Goal: Task Accomplishment & Management: Use online tool/utility

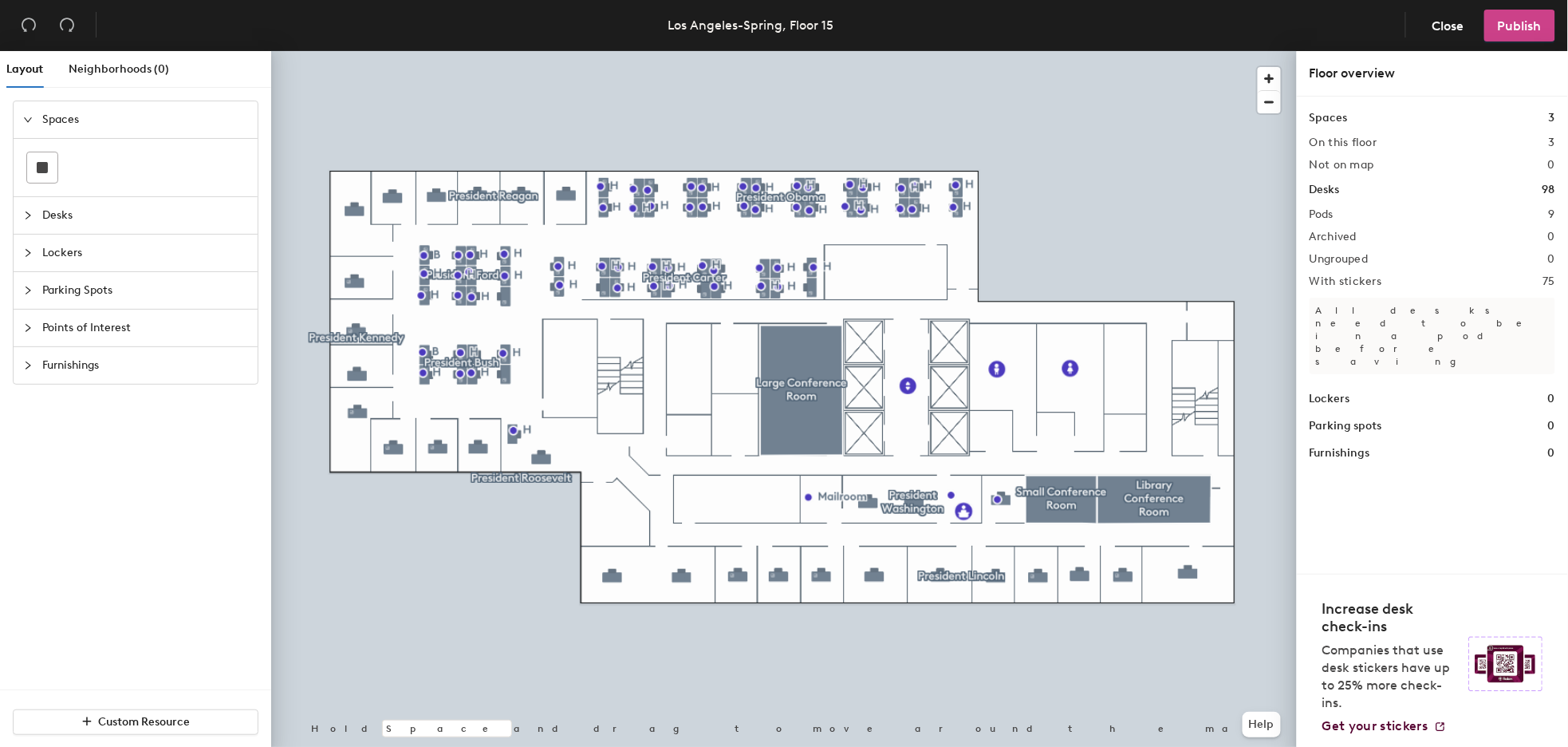
click at [1516, 24] on span "Publish" at bounding box center [1519, 26] width 44 height 15
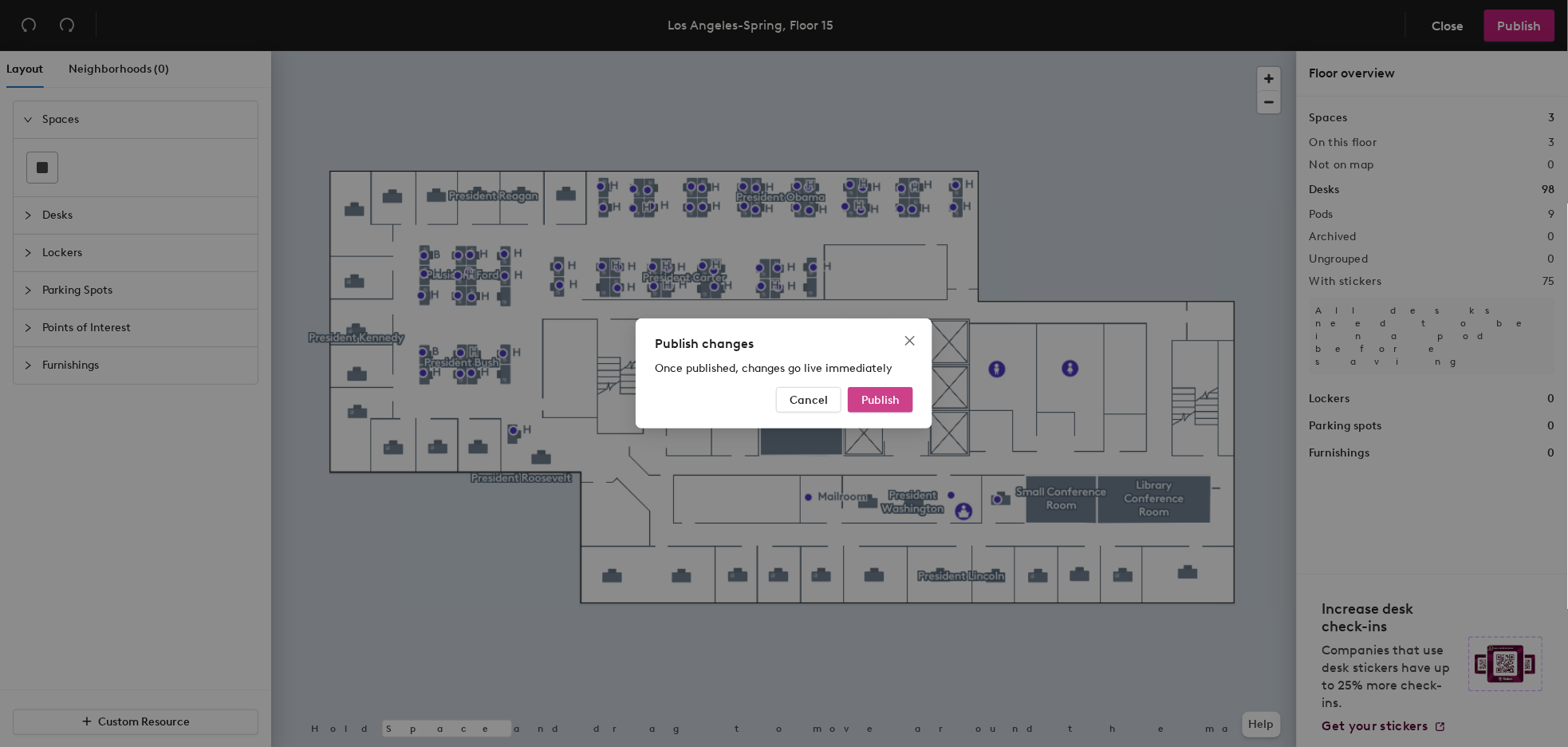
click at [891, 400] on span "Publish" at bounding box center [880, 400] width 38 height 14
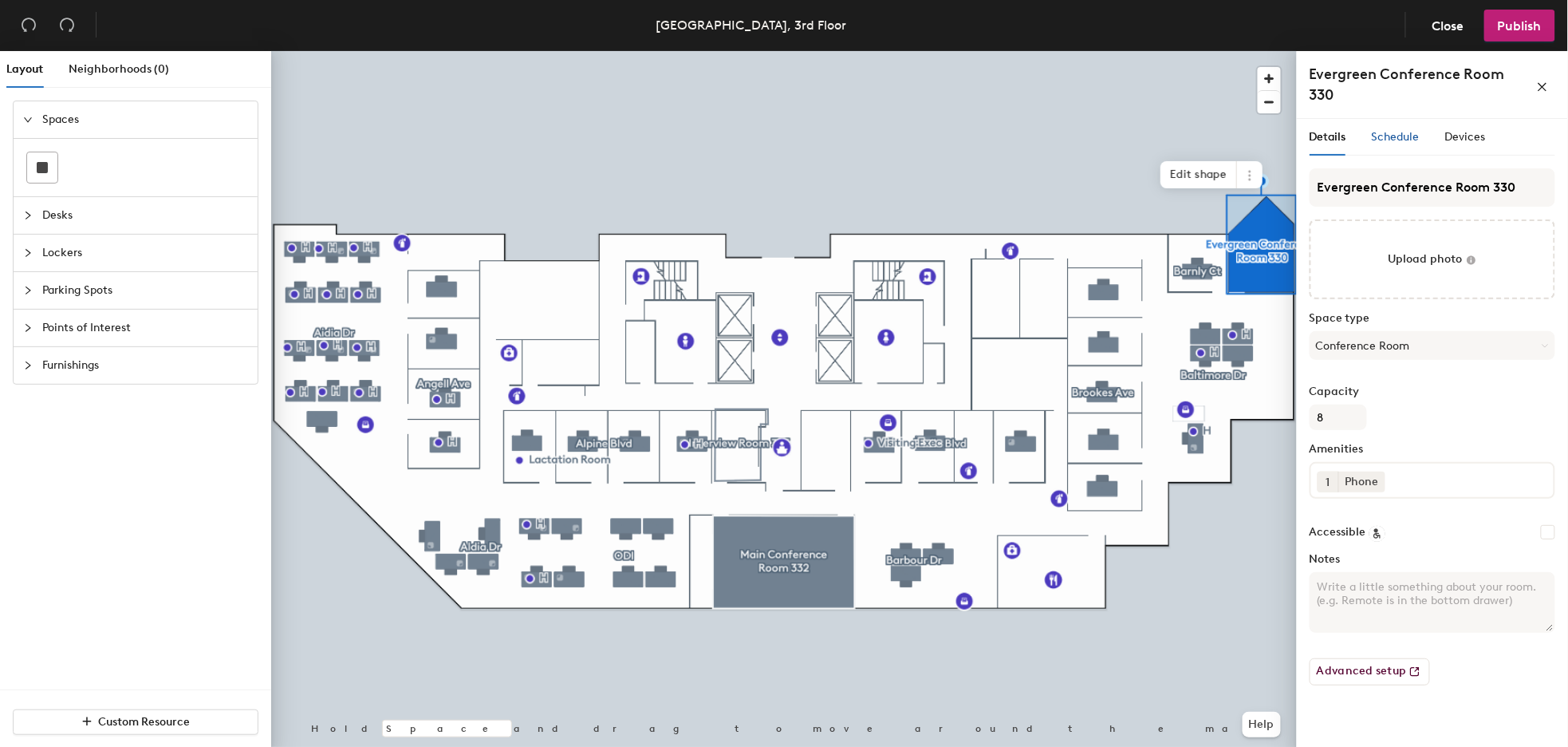
click at [1399, 140] on span "Schedule" at bounding box center [1395, 136] width 48 height 14
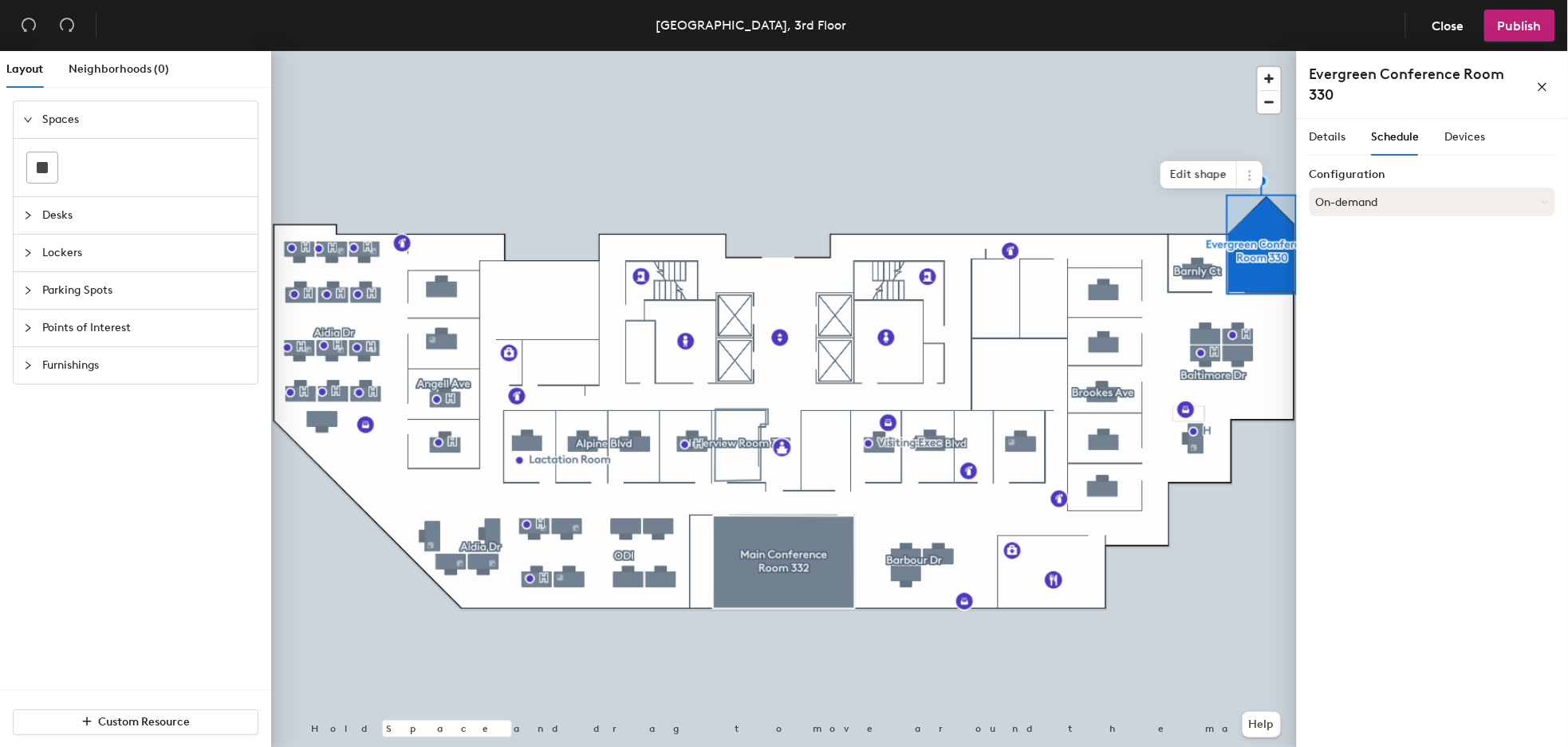
click at [1360, 202] on button "On-demand" at bounding box center [1432, 202] width 245 height 29
click at [1345, 266] on div "Scheduled" at bounding box center [1432, 266] width 244 height 24
click at [1350, 239] on button "Select account" at bounding box center [1432, 236] width 245 height 29
click at [1345, 303] on div "Microsoft 365" at bounding box center [1432, 301] width 244 height 24
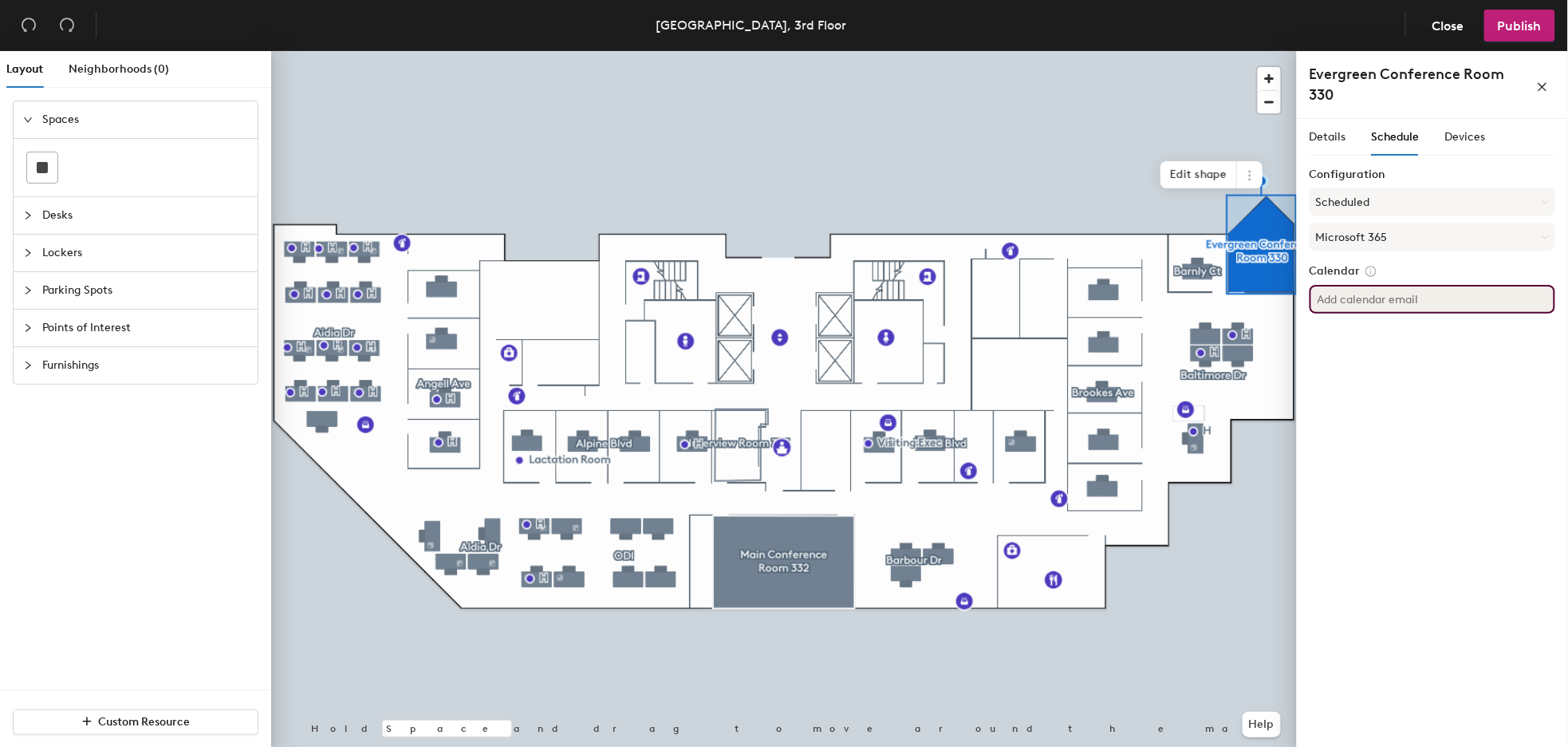
click at [1345, 303] on input at bounding box center [1432, 299] width 245 height 29
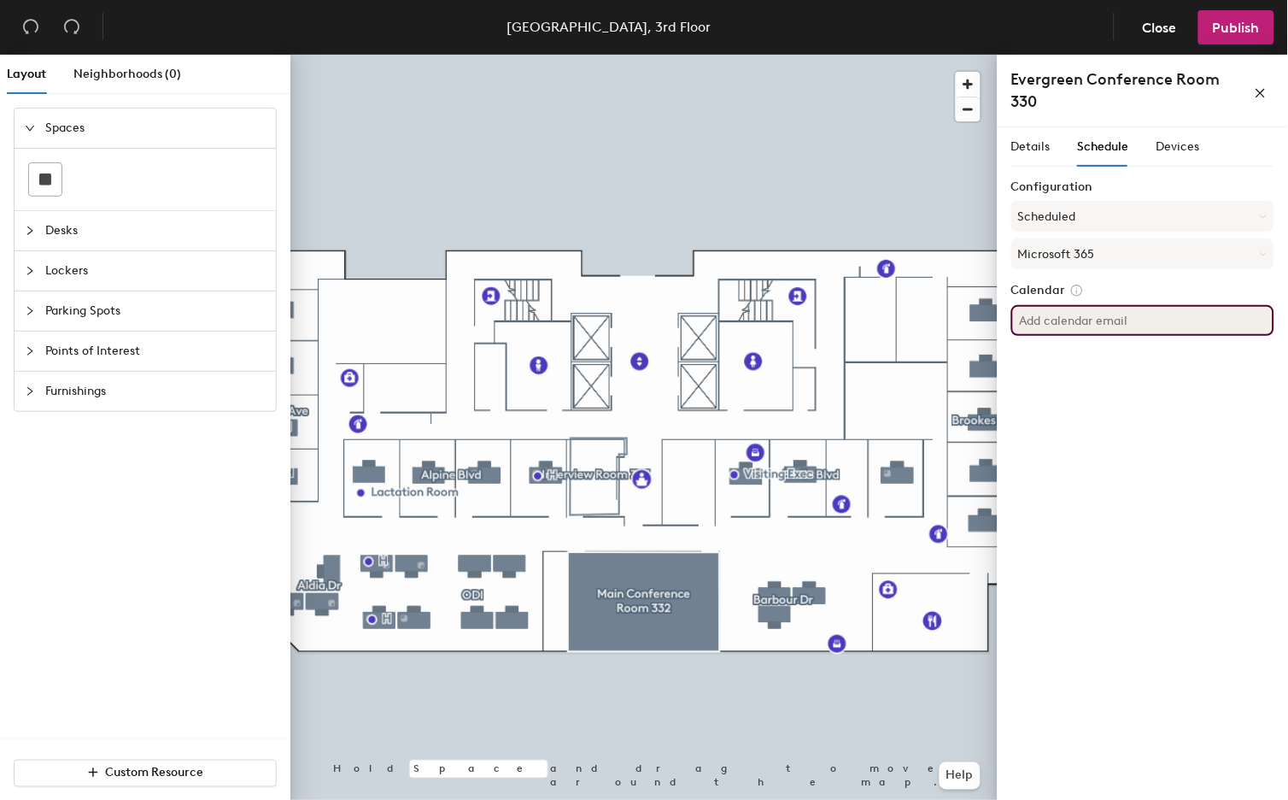
click at [1193, 320] on input at bounding box center [1143, 320] width 263 height 31
type input "[EMAIL_ADDRESS][DOMAIN_NAME]"
click at [1116, 355] on div "Details Schedule Devices Configuration Scheduled Microsoft 365 Calendar [EMAIL_…" at bounding box center [1143, 466] width 290 height 679
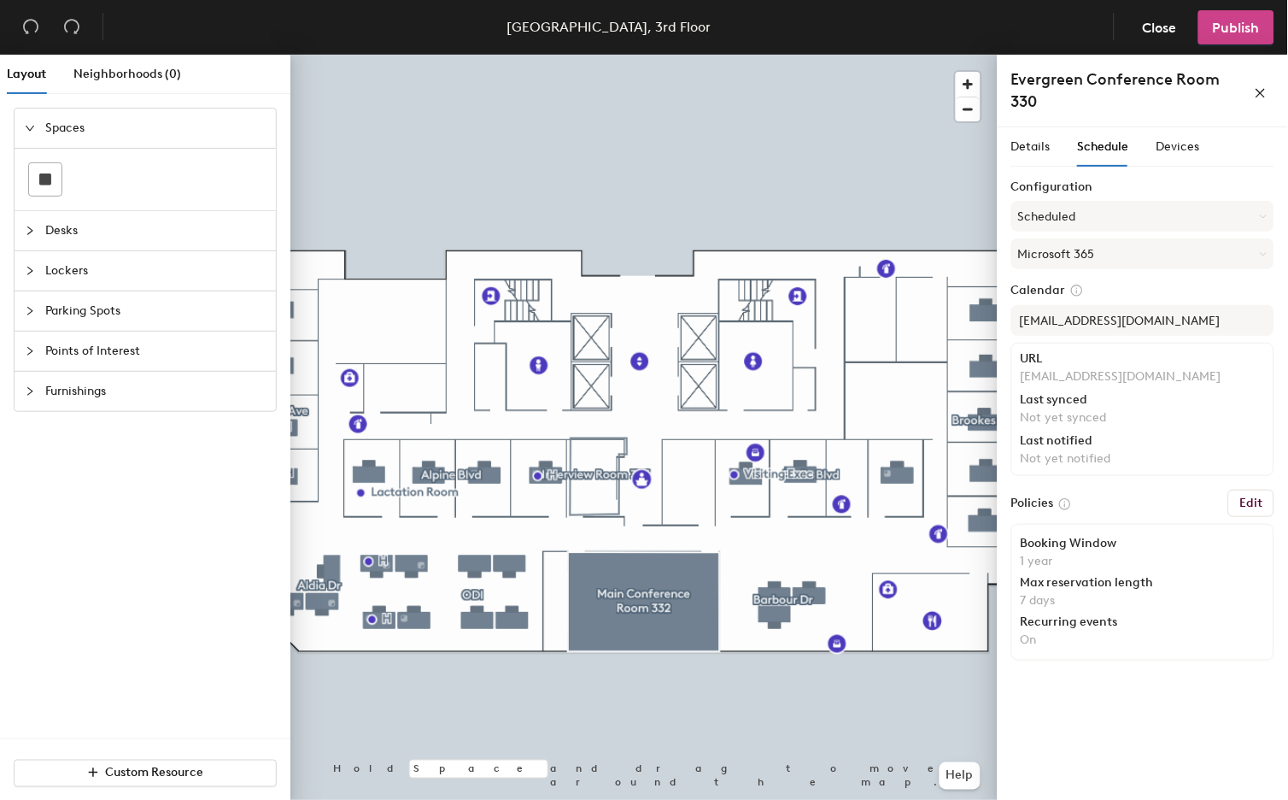
click at [1244, 24] on span "Publish" at bounding box center [1236, 28] width 47 height 16
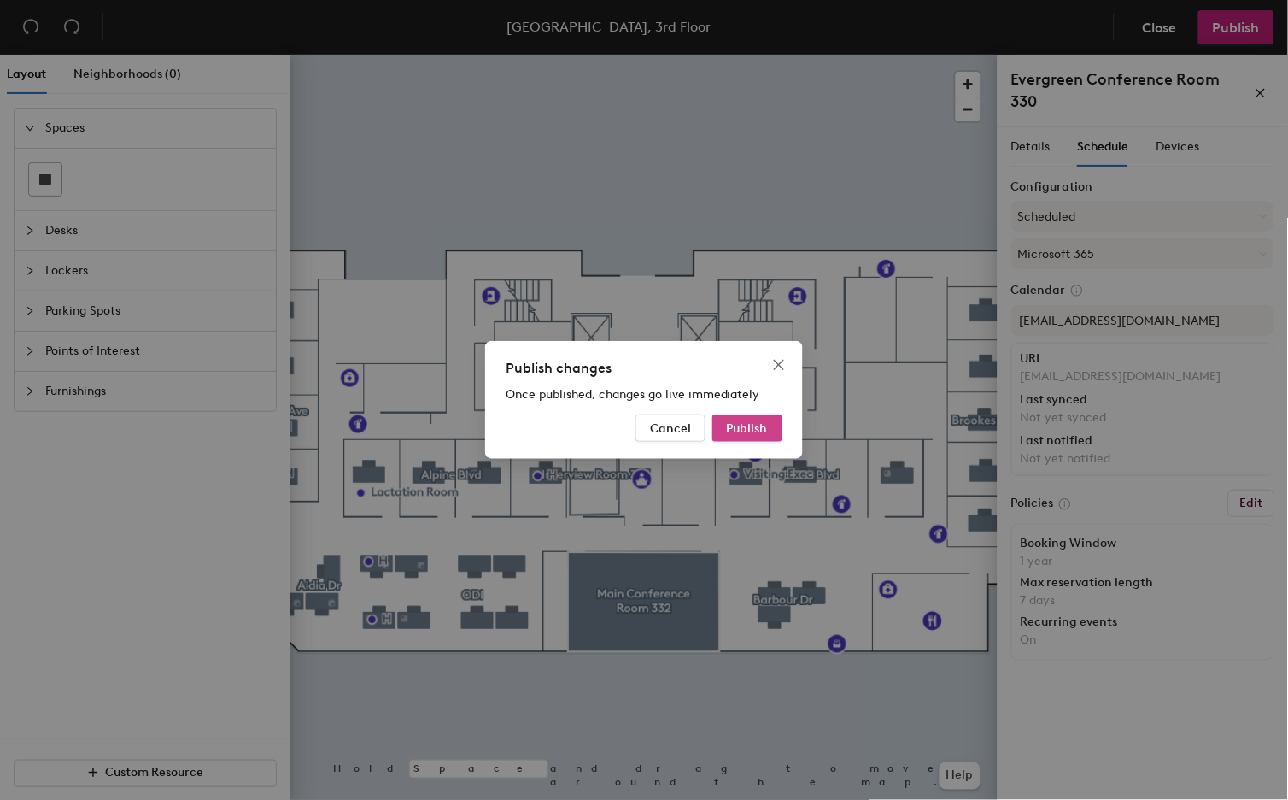
click at [756, 422] on span "Publish" at bounding box center [747, 428] width 41 height 15
